Goal: Understand site structure: Understand site structure

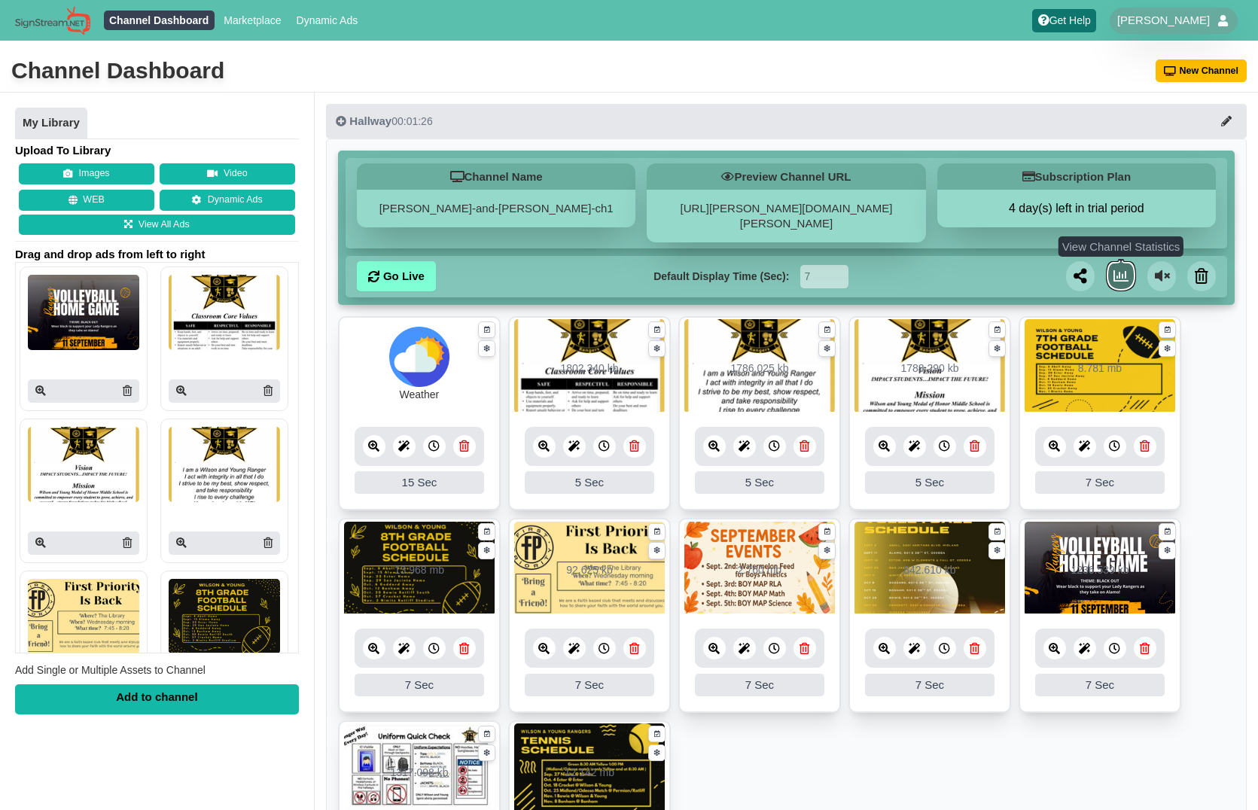
click at [1124, 269] on icon at bounding box center [1120, 276] width 15 height 15
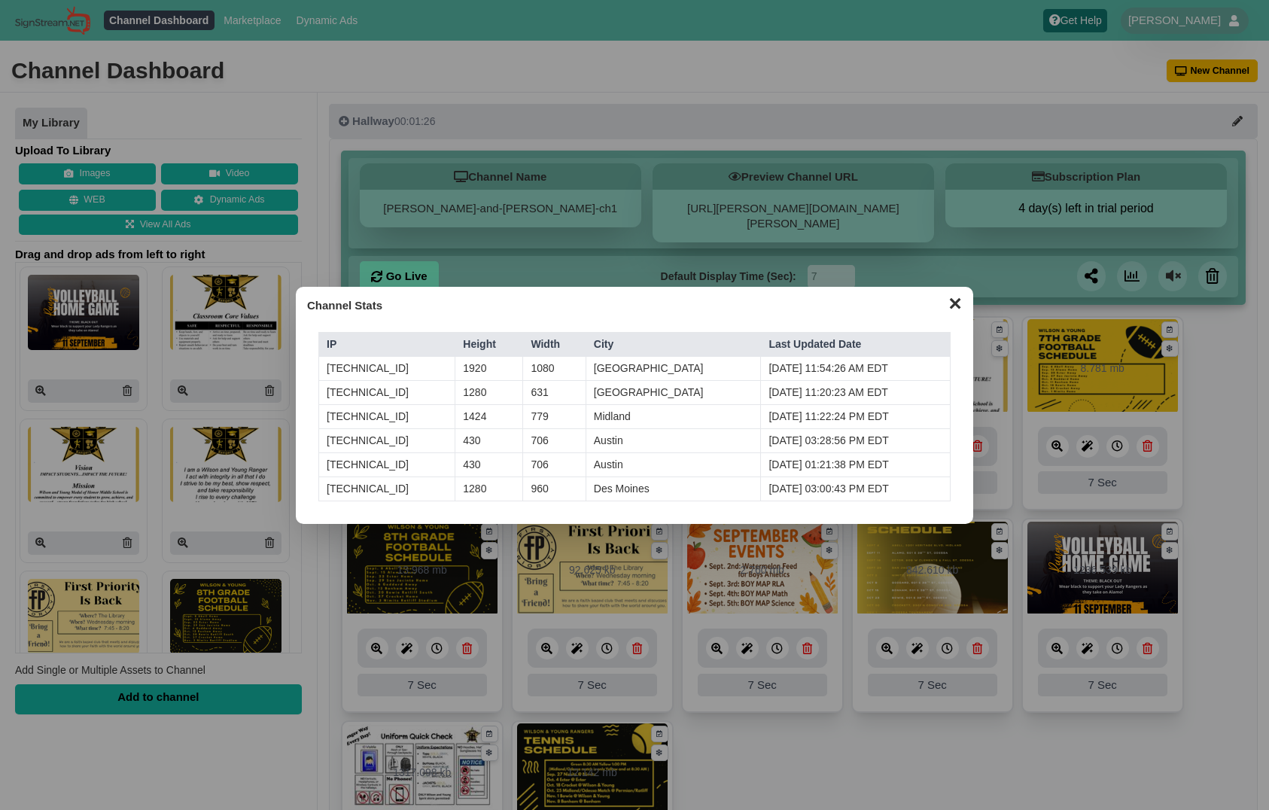
click at [953, 307] on button "✕" at bounding box center [954, 302] width 29 height 23
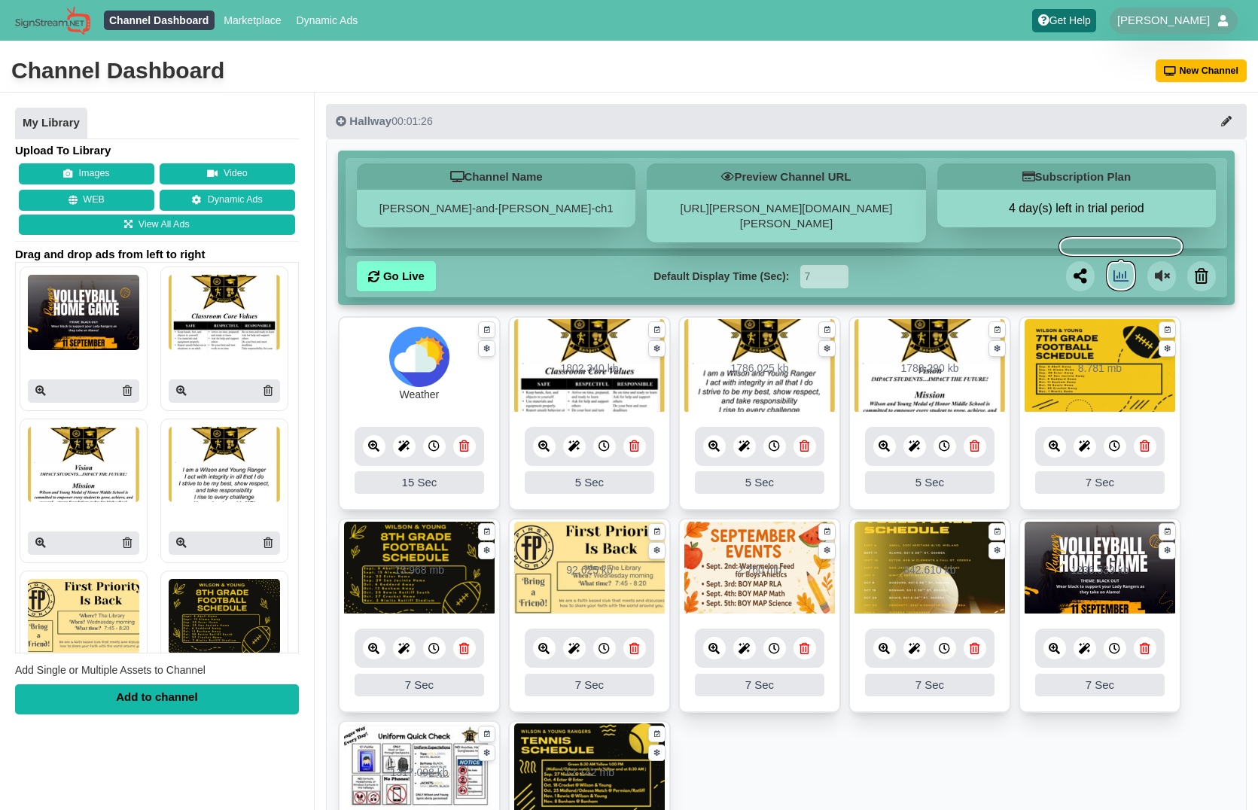
click at [716, 643] on icon at bounding box center [713, 648] width 11 height 11
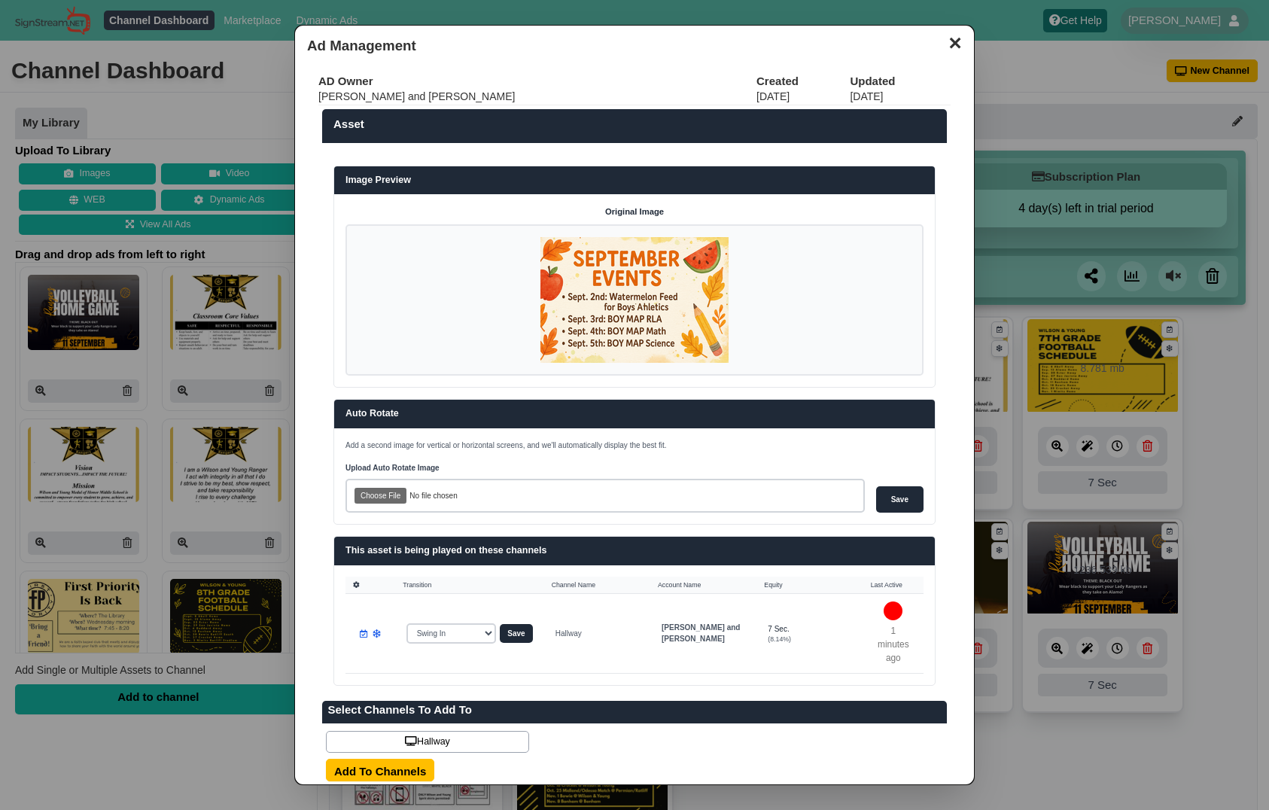
click at [944, 42] on button "✕" at bounding box center [954, 41] width 29 height 23
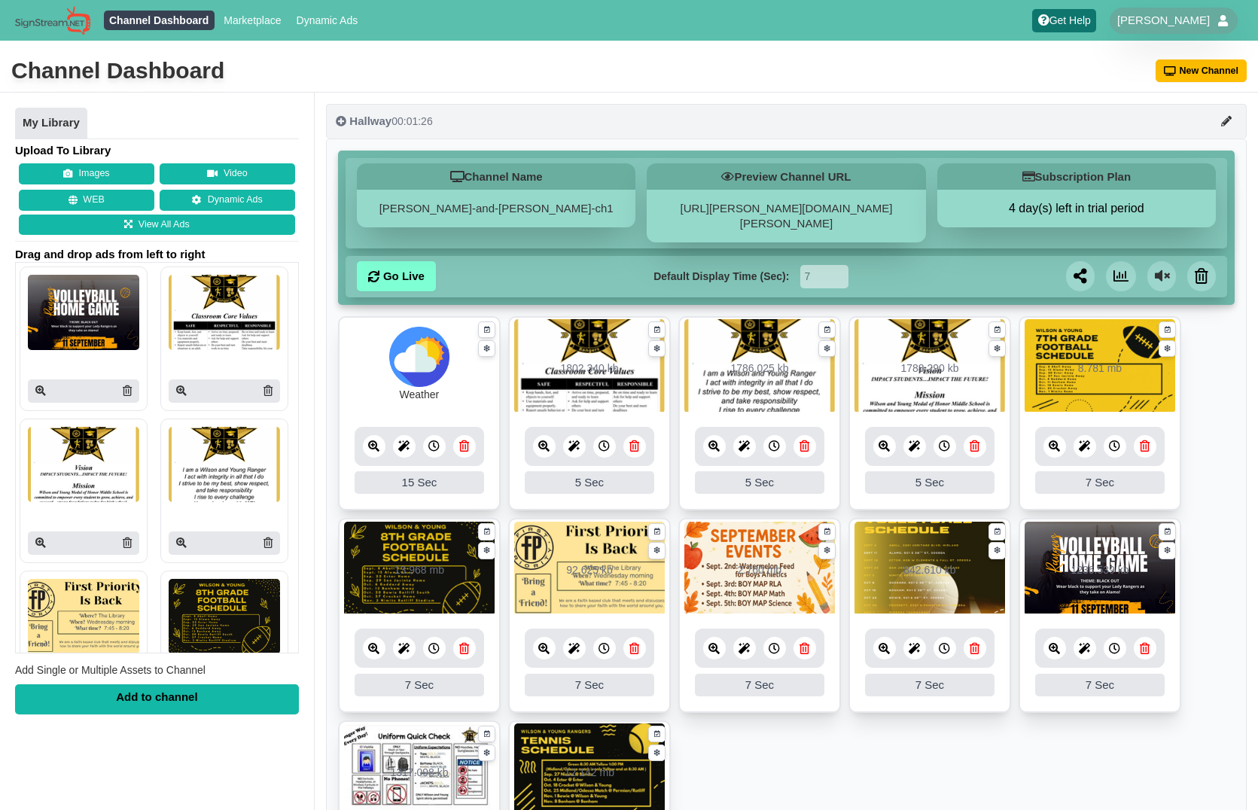
click at [421, 123] on div "Hallway 00:01:26" at bounding box center [384, 121] width 96 height 15
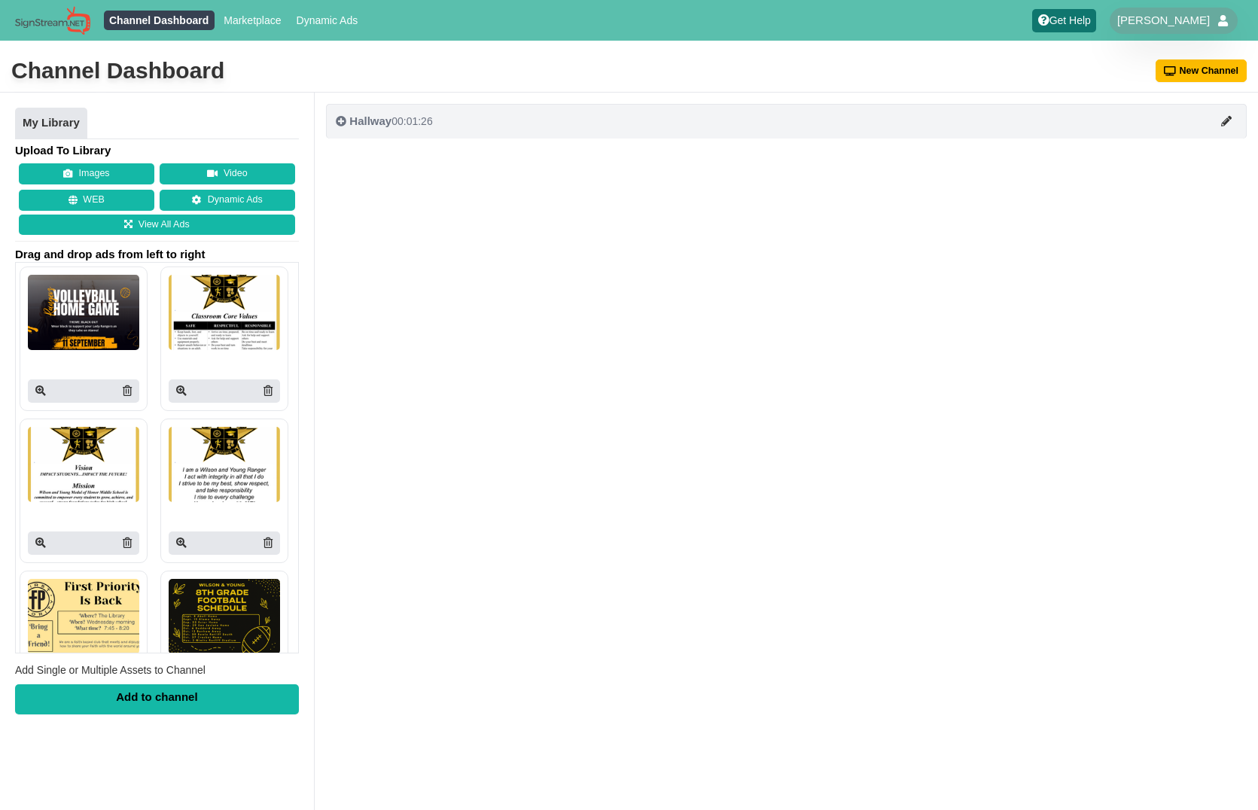
click at [421, 123] on div "Hallway 00:01:26" at bounding box center [384, 121] width 96 height 15
